Goal: Information Seeking & Learning: Learn about a topic

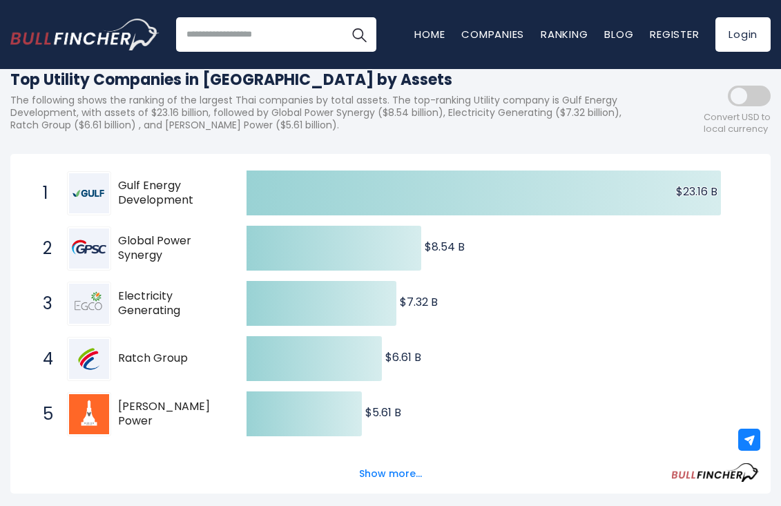
scroll to position [130, 0]
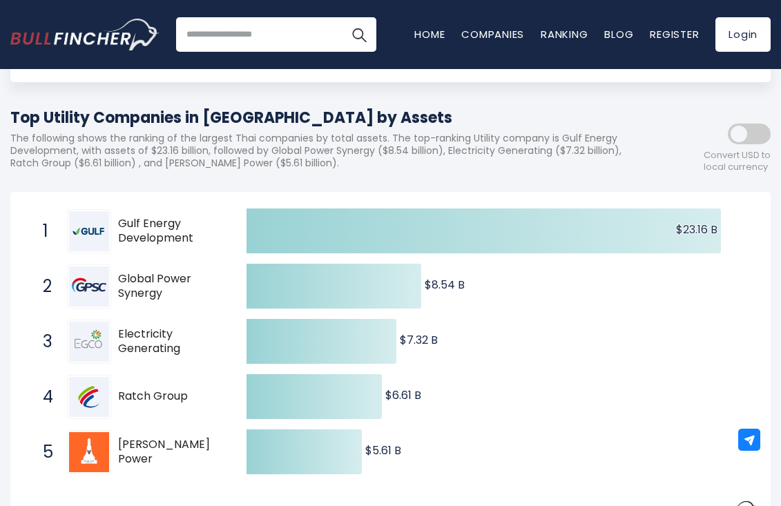
drag, startPoint x: 368, startPoint y: 114, endPoint x: 6, endPoint y: 111, distance: 361.8
copy h1 "Top Utility Companies in [GEOGRAPHIC_DATA] by Assets"
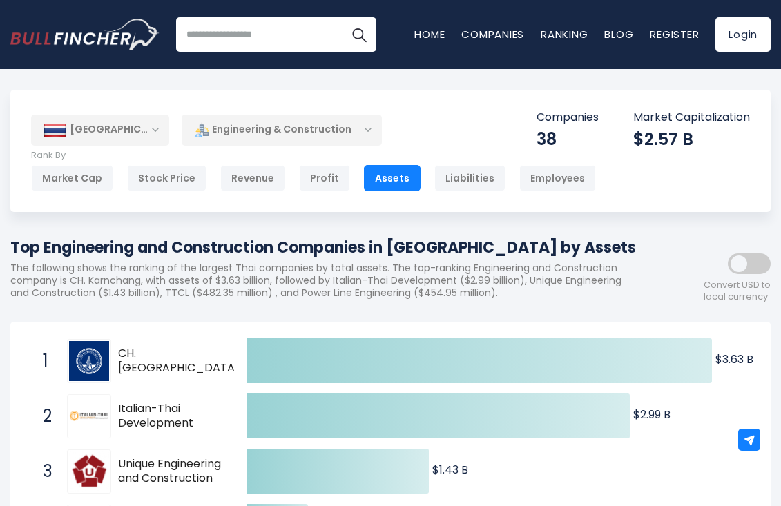
drag, startPoint x: 547, startPoint y: 244, endPoint x: -23, endPoint y: 246, distance: 570.3
click at [0, 246] on html "Home Companies Ranking Blog Register Login Home" at bounding box center [390, 253] width 781 height 506
copy h1 "Top Engineering and Construction Companies in Thailand by Assets"
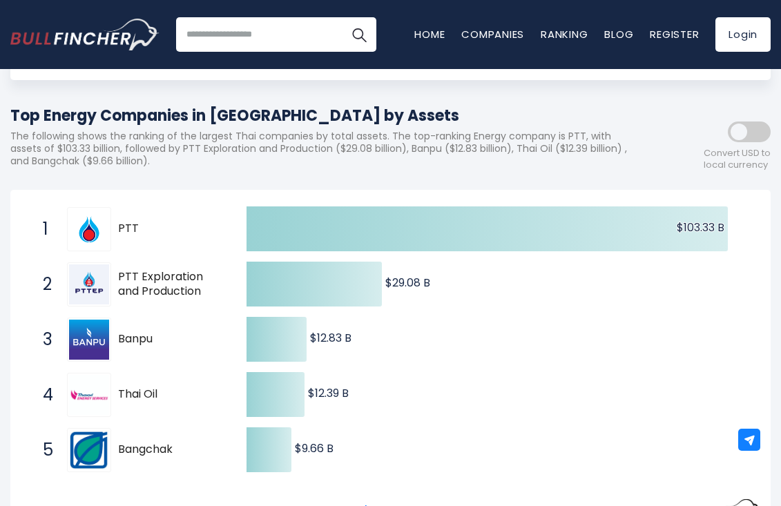
scroll to position [133, 0]
